Goal: Transaction & Acquisition: Download file/media

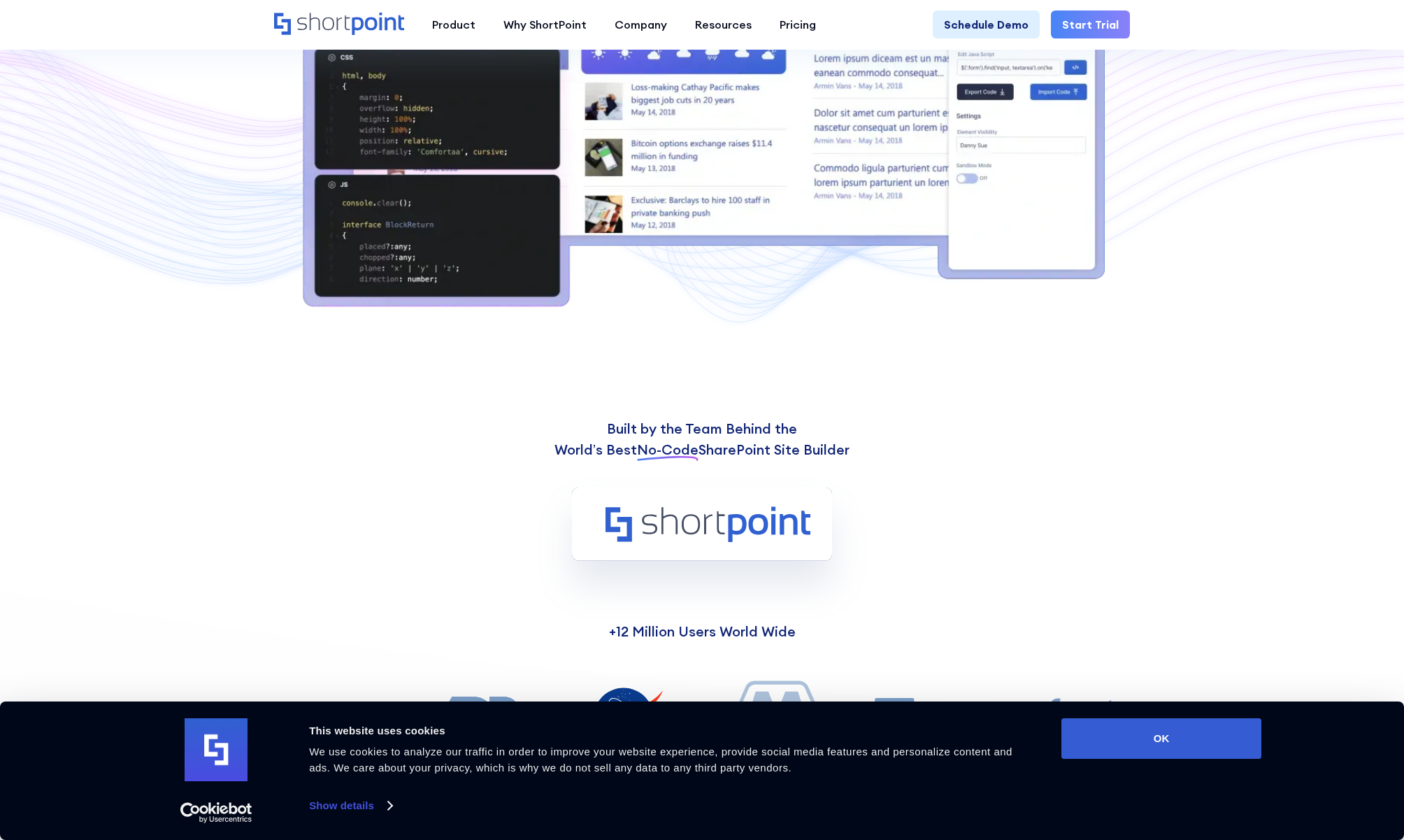
scroll to position [663, 0]
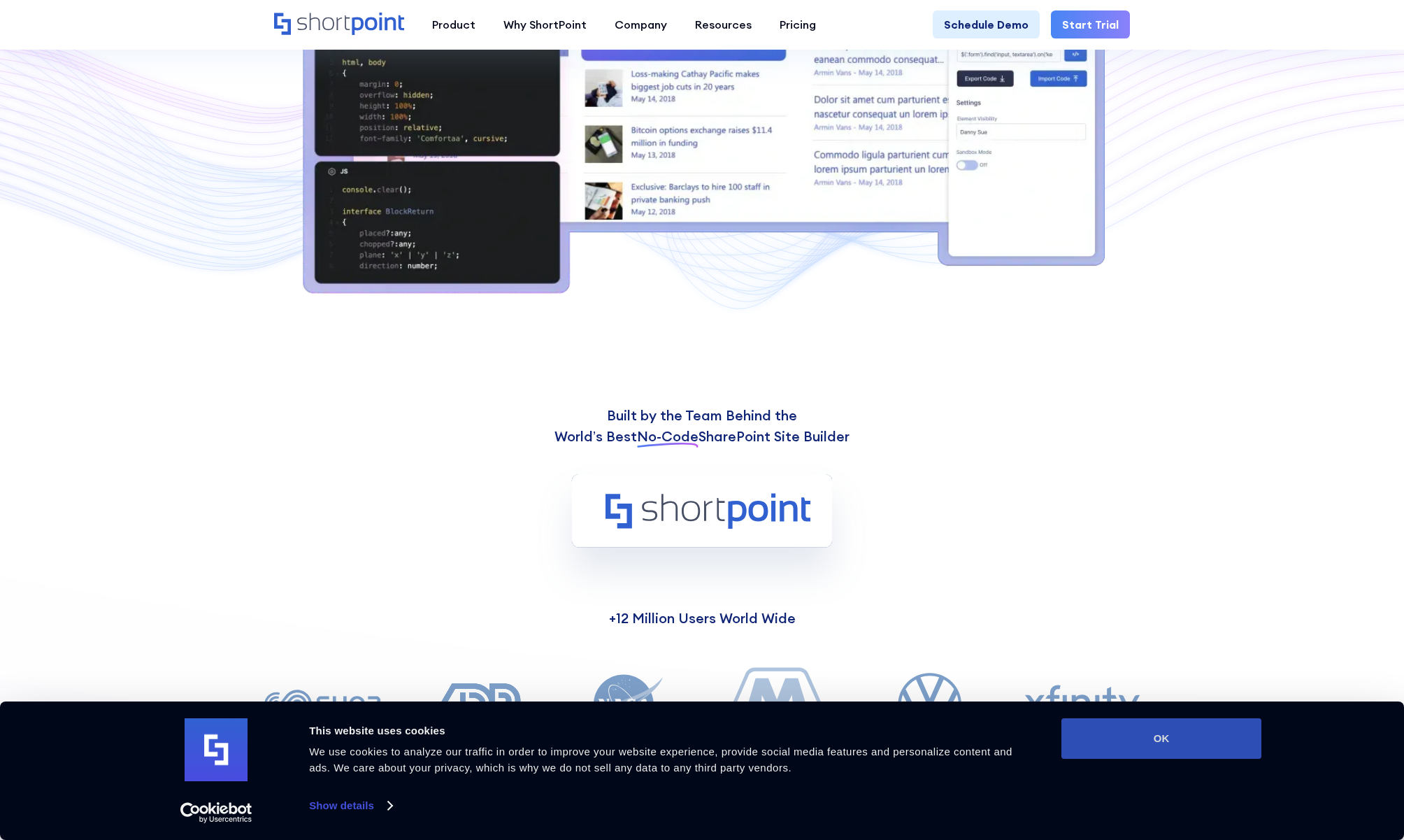
click at [1143, 736] on button "OK" at bounding box center [1162, 739] width 200 height 41
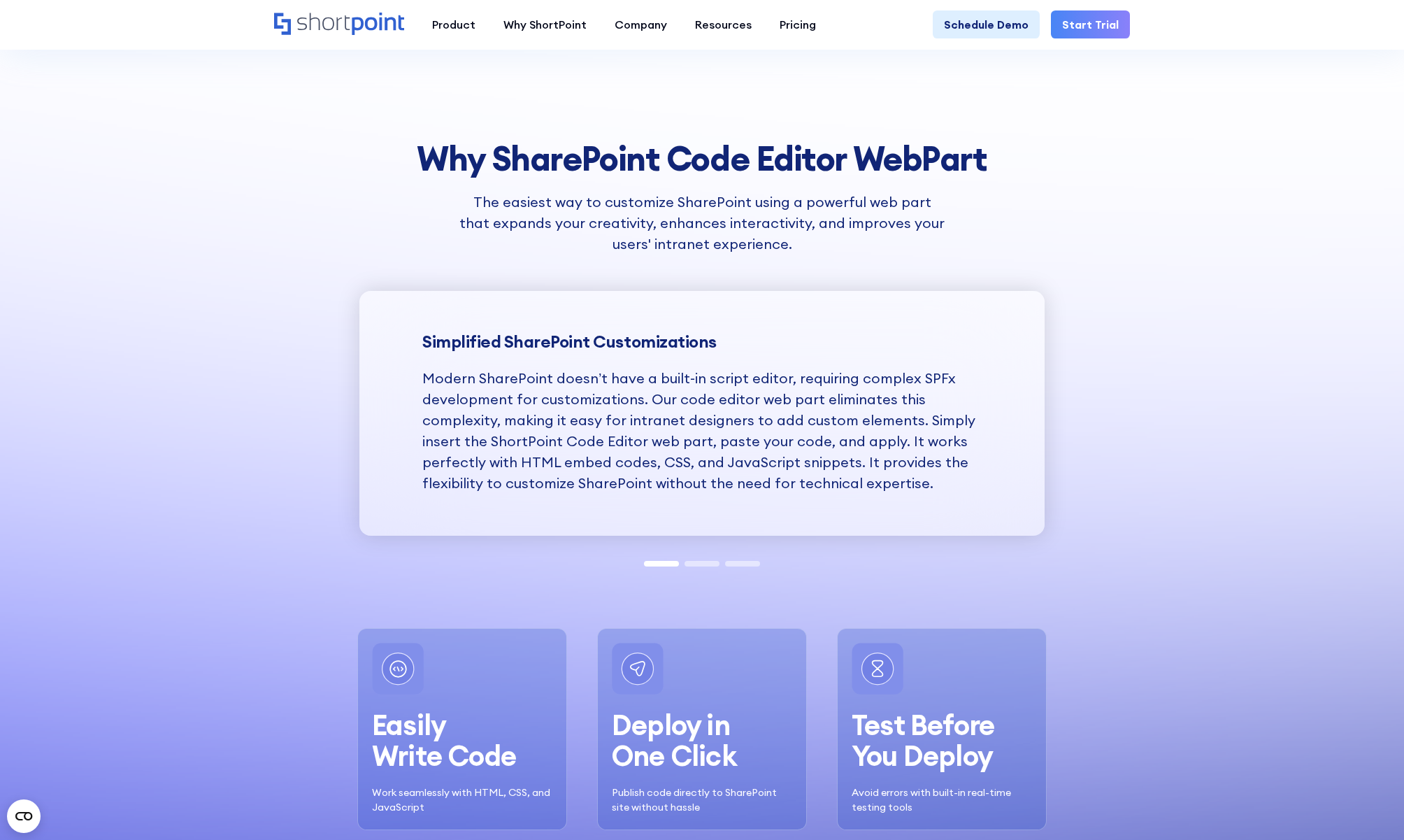
scroll to position [1643, 0]
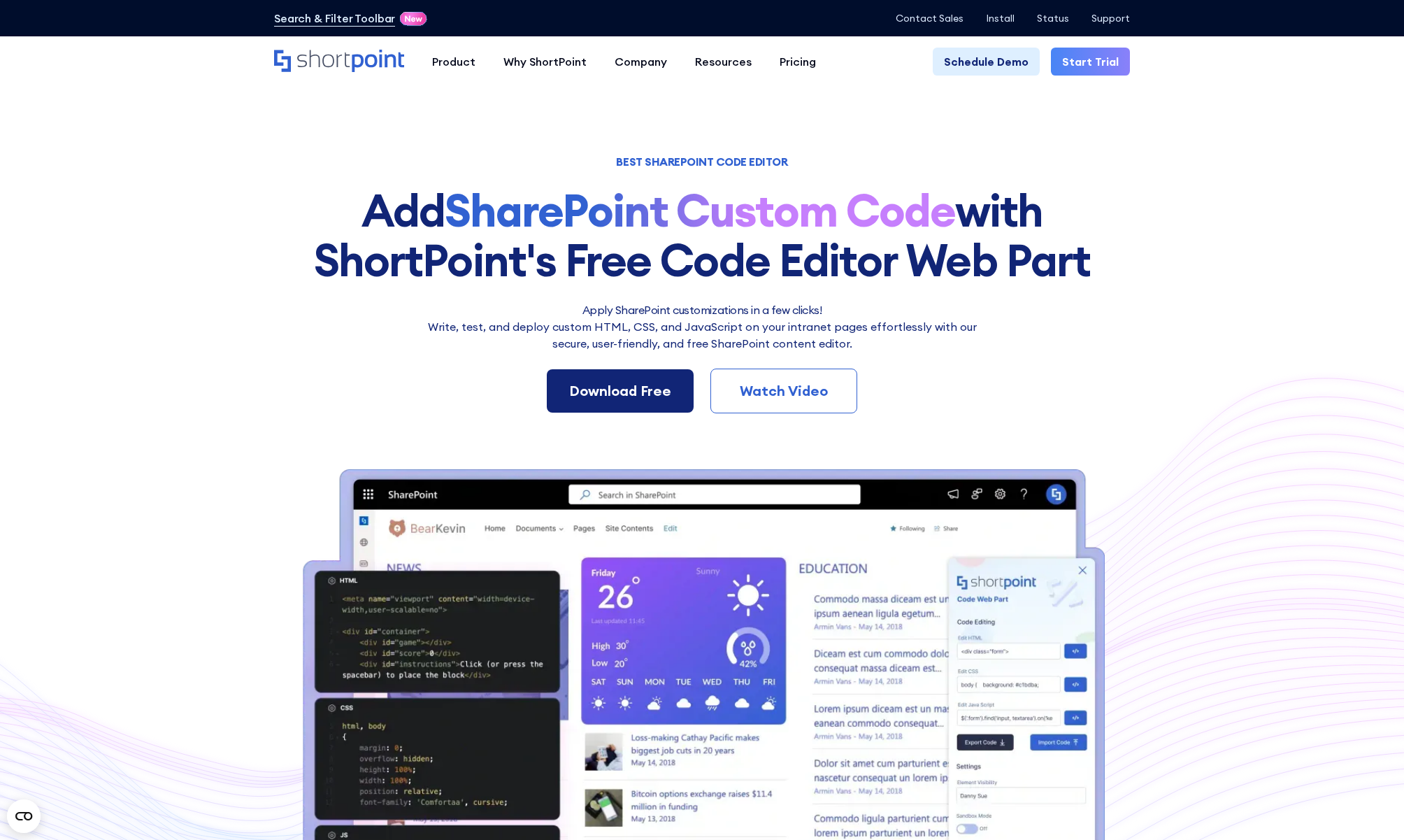
click at [661, 412] on link "Download Free" at bounding box center [619, 391] width 147 height 44
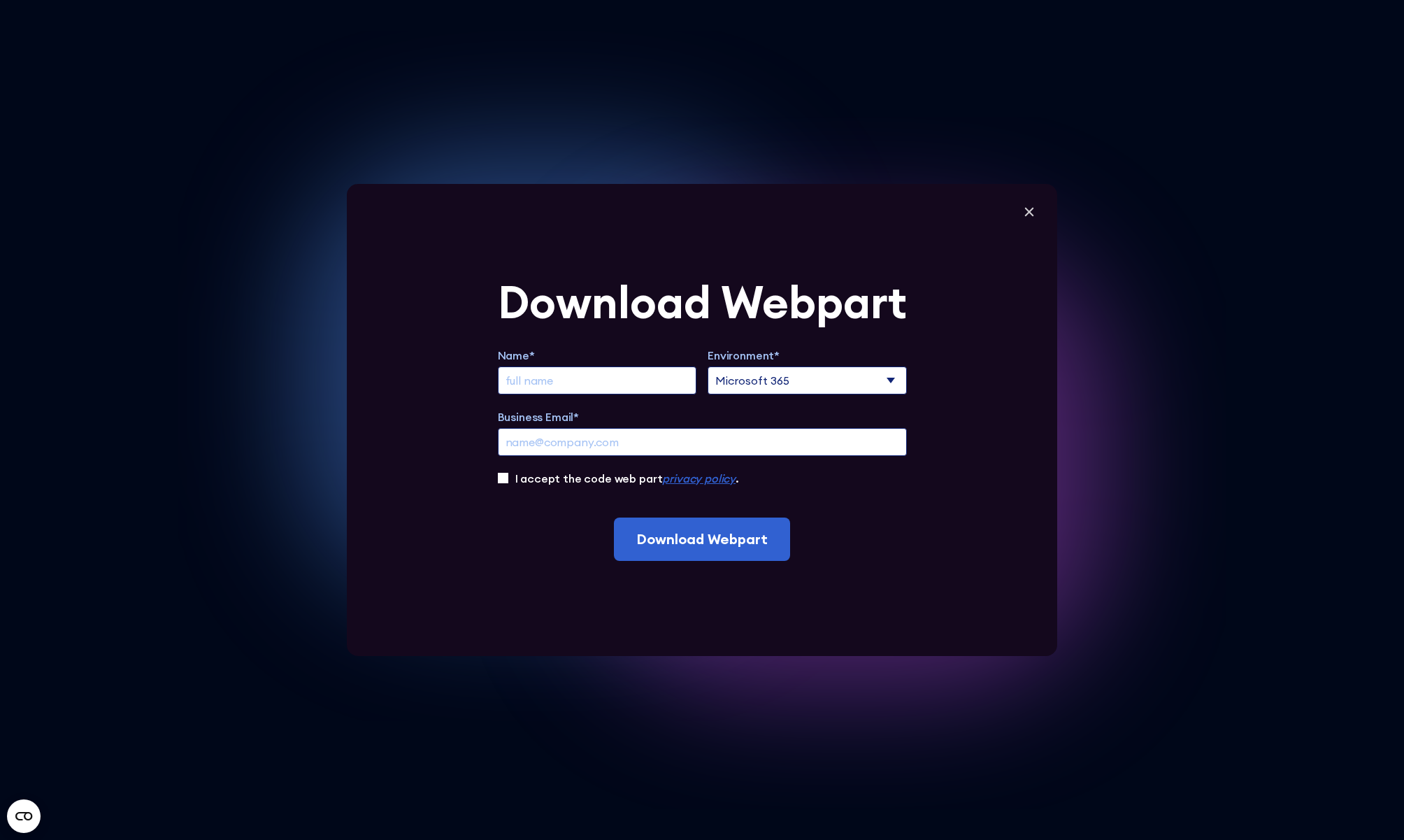
click at [609, 384] on input "Extend Trial" at bounding box center [597, 380] width 199 height 28
type input "sfd"
click at [757, 390] on select "Microsoft 365 SharePoint Online SharePoint 2019 (On-Premise)" at bounding box center [807, 380] width 199 height 28
select select "SharePoint Online"
click at [708, 367] on select "Microsoft 365 SharePoint Online SharePoint 2019 (On-Premise)" at bounding box center [807, 380] width 199 height 28
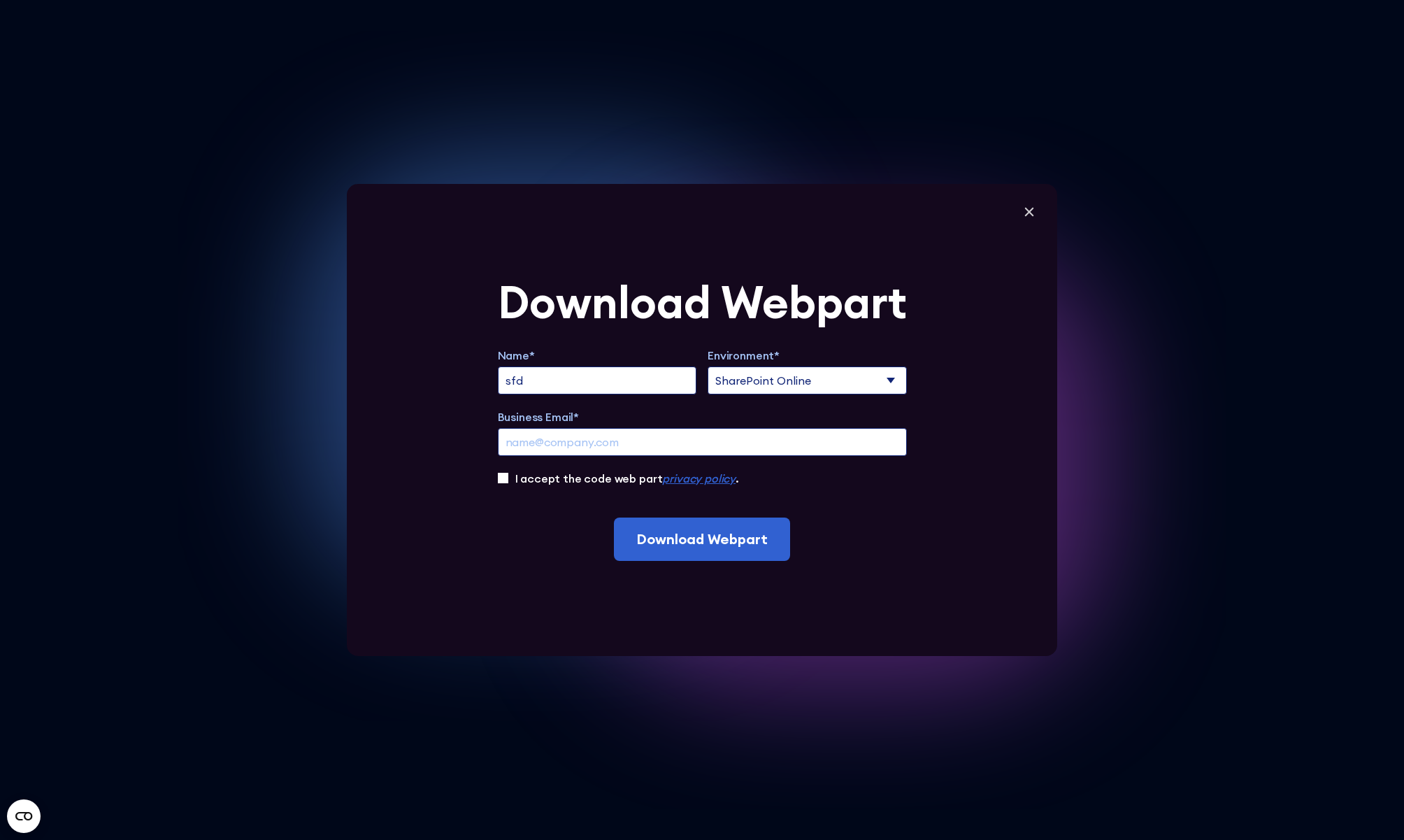
click at [671, 449] on input "Business Email*" at bounding box center [702, 441] width 409 height 28
type input "e"
type input "[EMAIL_ADDRESS][DOMAIN_NAME]"
click at [510, 476] on div "I accept the code web part privacy policy ." at bounding box center [702, 477] width 409 height 17
click at [501, 476] on input "I accept the code web part privacy policy ." at bounding box center [503, 477] width 11 height 11
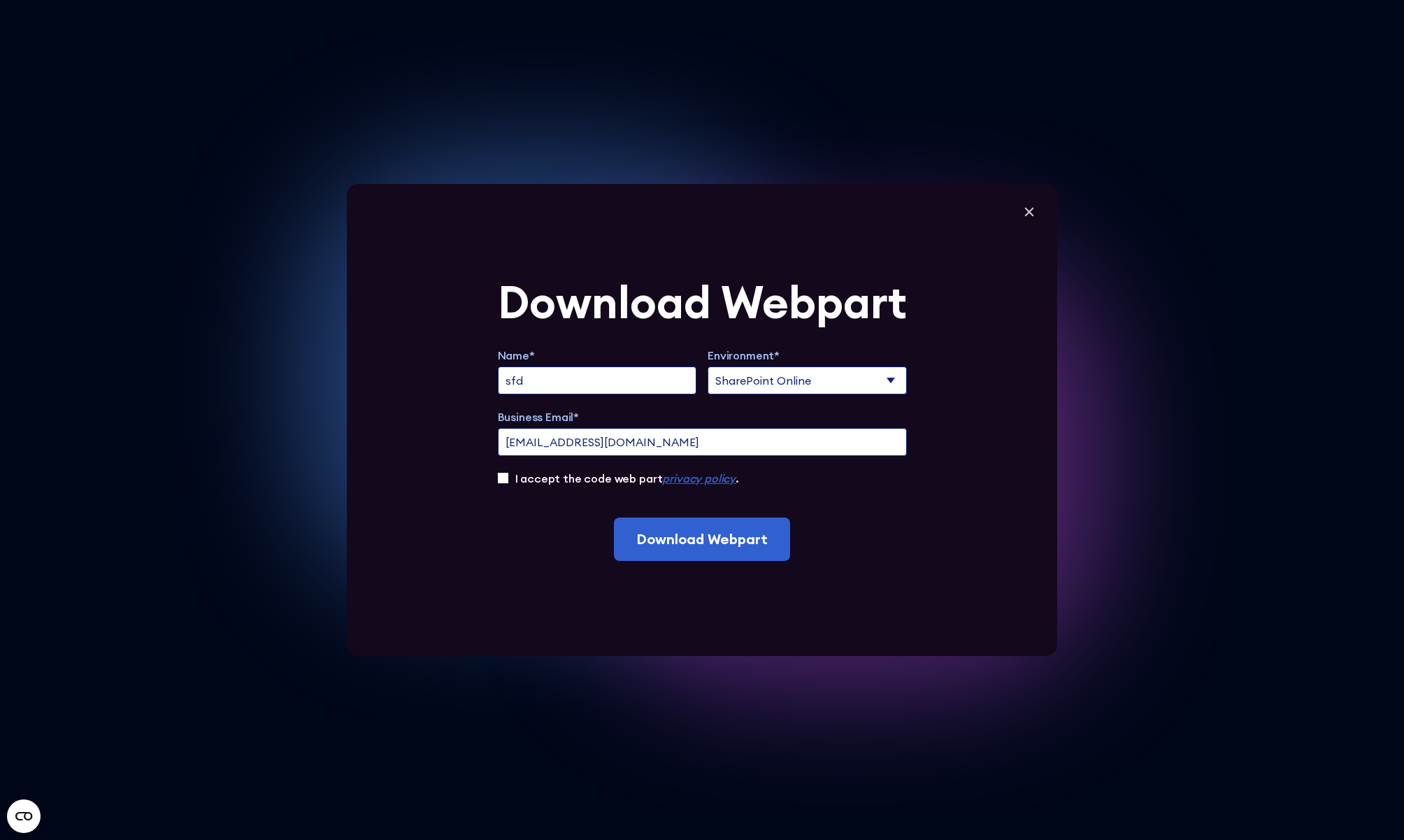
checkbox input "true"
click at [723, 549] on input "Download Webpart" at bounding box center [701, 539] width 176 height 44
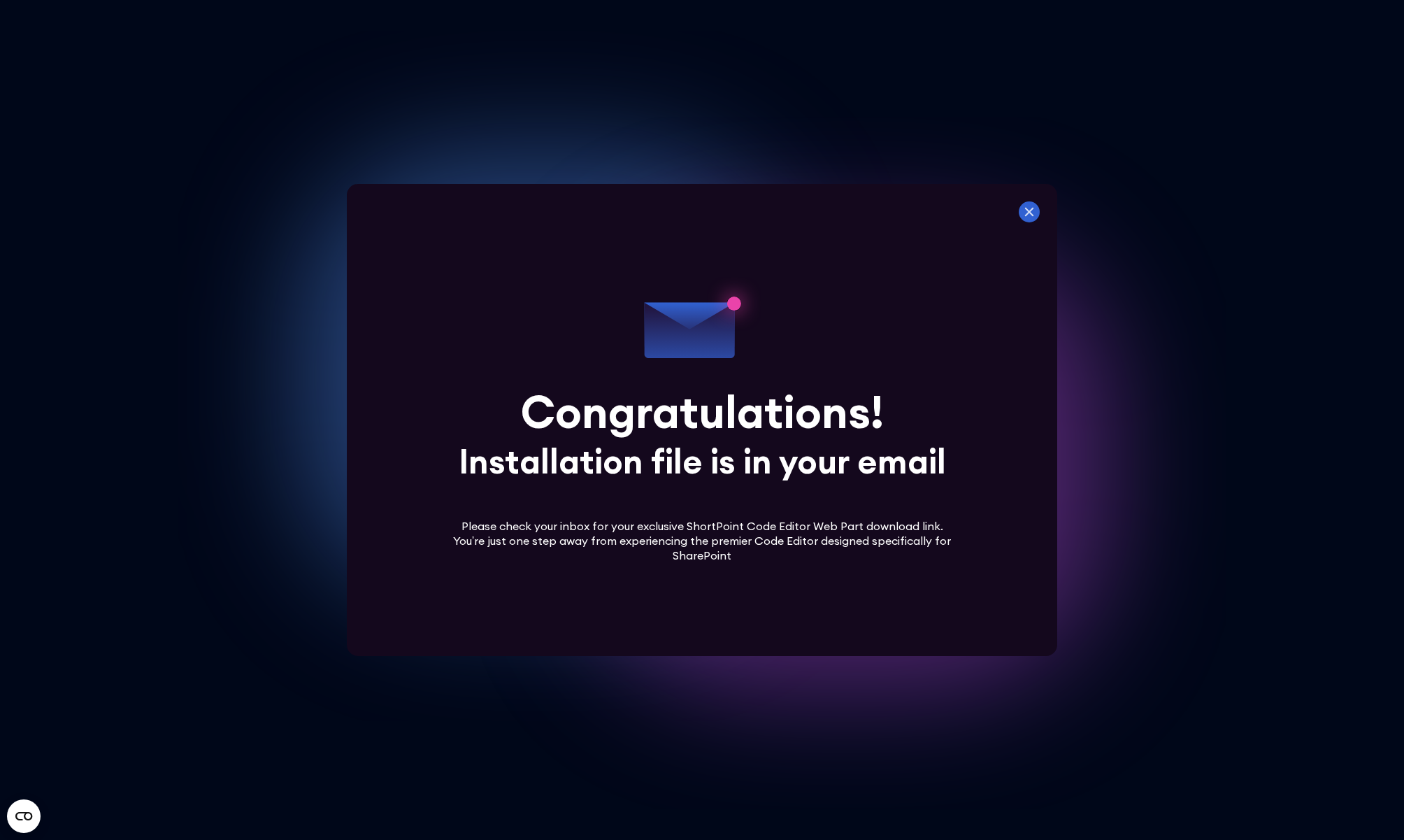
click at [1028, 211] on icon at bounding box center [1029, 212] width 9 height 9
